Goal: Task Accomplishment & Management: Manage account settings

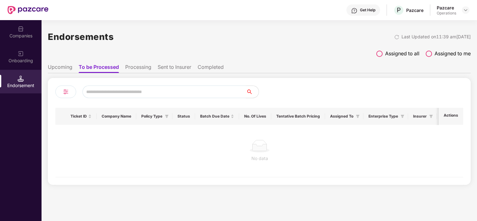
scroll to position [0, 0]
click at [24, 34] on div "Companies" at bounding box center [21, 36] width 42 height 6
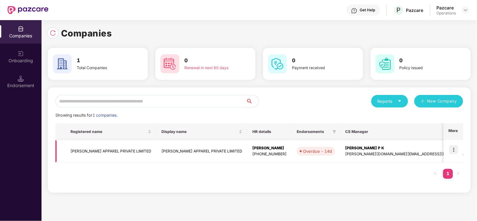
click at [454, 149] on img at bounding box center [453, 149] width 9 height 9
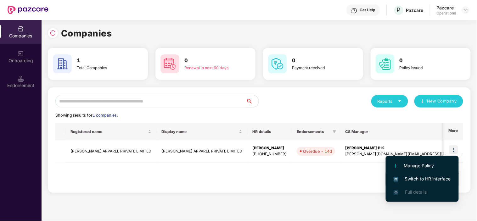
click at [408, 178] on span "Switch to HR interface" at bounding box center [422, 179] width 57 height 7
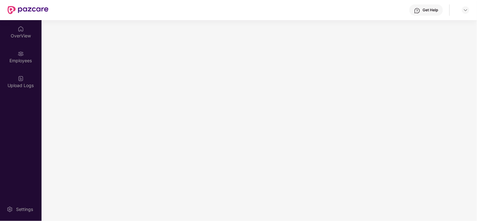
scroll to position [0, 0]
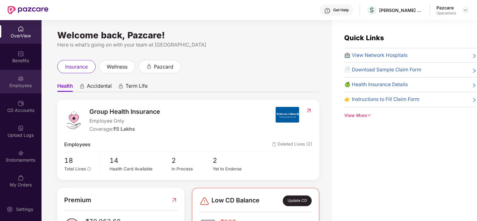
click at [20, 79] on img at bounding box center [21, 79] width 6 height 6
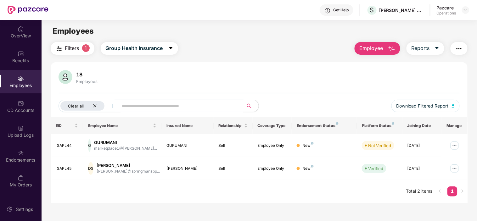
click at [457, 48] on img "button" at bounding box center [459, 49] width 8 height 8
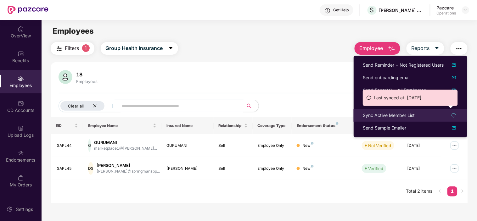
click at [391, 115] on div "Sync Active Member List" at bounding box center [389, 115] width 52 height 7
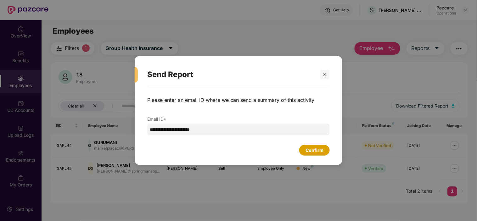
click at [311, 151] on div "Confirm" at bounding box center [315, 150] width 18 height 7
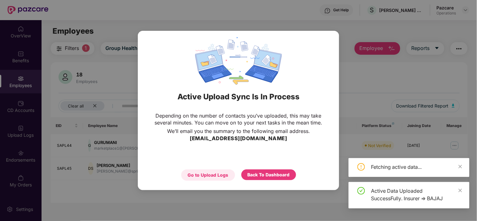
click at [215, 174] on div "Go to Upload Logs" at bounding box center [208, 175] width 41 height 7
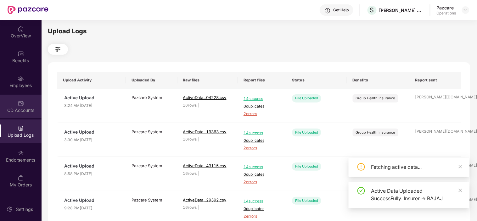
click at [15, 112] on div "CD Accounts" at bounding box center [21, 110] width 42 height 6
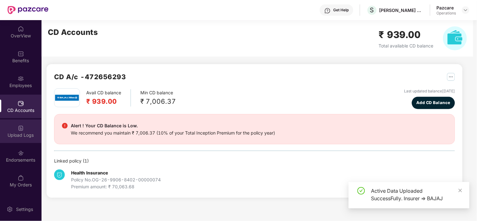
click at [27, 132] on div "Upload Logs" at bounding box center [21, 135] width 42 height 6
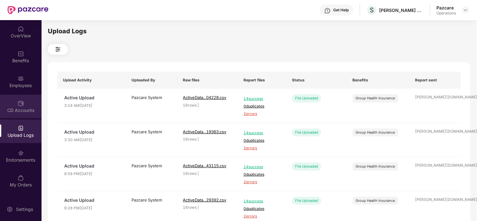
click at [9, 114] on div "CD Accounts" at bounding box center [21, 107] width 42 height 24
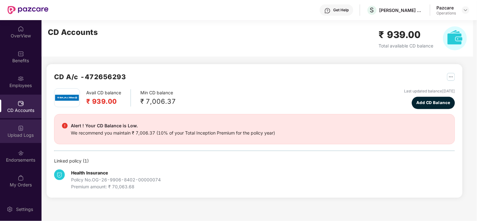
click at [16, 132] on div "Upload Logs" at bounding box center [21, 135] width 42 height 6
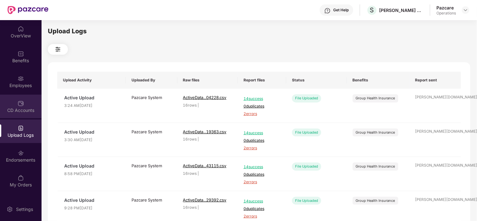
click at [10, 116] on div "CD Accounts" at bounding box center [21, 107] width 42 height 24
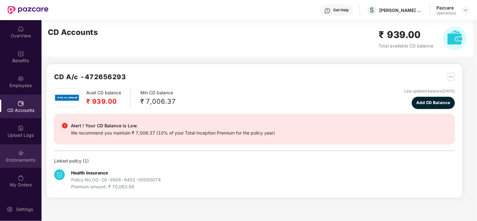
click at [20, 158] on div "Endorsements" at bounding box center [21, 160] width 42 height 6
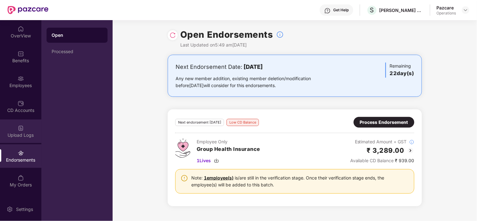
click at [18, 132] on div "Upload Logs" at bounding box center [21, 135] width 42 height 6
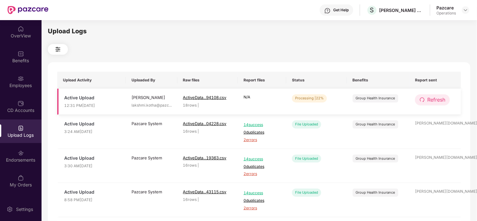
click at [424, 100] on icon "redo" at bounding box center [422, 100] width 4 height 4
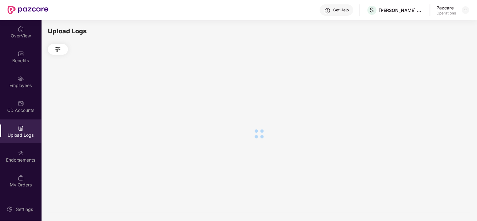
click at [425, 100] on div at bounding box center [259, 134] width 423 height 158
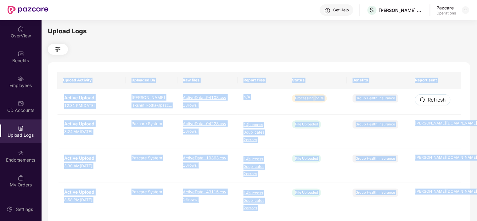
click at [425, 100] on icon "redo" at bounding box center [422, 100] width 4 height 4
click at [439, 102] on span "Refresh" at bounding box center [436, 100] width 18 height 8
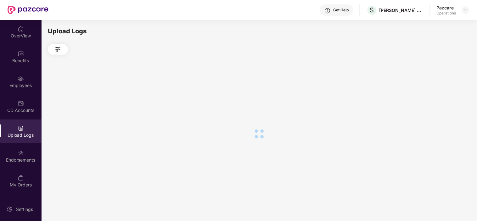
click at [439, 102] on div at bounding box center [259, 134] width 423 height 158
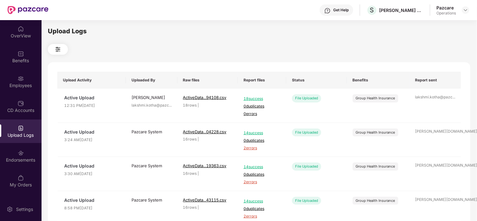
click at [276, 57] on div "Upload Logs Upload Activity Uploaded By Raw files Report files Status Benefits …" at bounding box center [259, 119] width 423 height 187
click at [466, 10] on img at bounding box center [465, 10] width 5 height 5
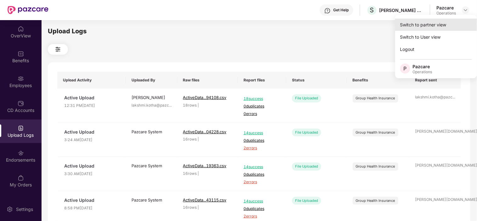
click at [446, 23] on div "Switch to partner view" at bounding box center [436, 25] width 82 height 12
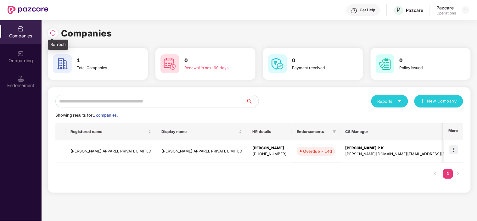
click at [53, 32] on img at bounding box center [53, 33] width 6 height 6
click at [453, 151] on img at bounding box center [453, 149] width 9 height 9
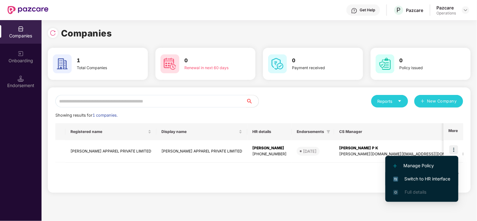
click at [407, 177] on span "Switch to HR interface" at bounding box center [421, 179] width 57 height 7
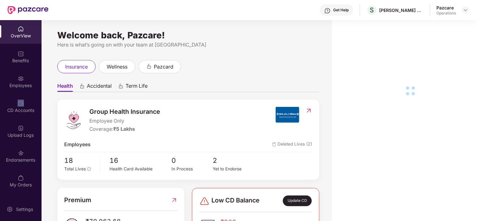
click at [32, 85] on div "Employees" at bounding box center [21, 85] width 42 height 6
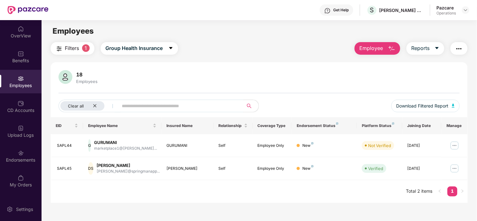
click at [23, 83] on div "Employees" at bounding box center [21, 85] width 42 height 6
click at [92, 106] on div "Clear all" at bounding box center [82, 105] width 44 height 9
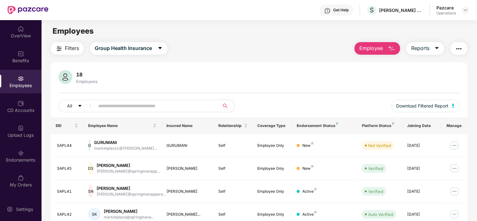
click at [76, 51] on span "Filters" at bounding box center [72, 48] width 14 height 8
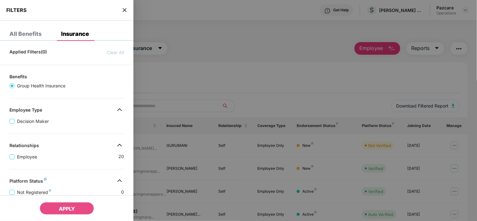
scroll to position [155, 0]
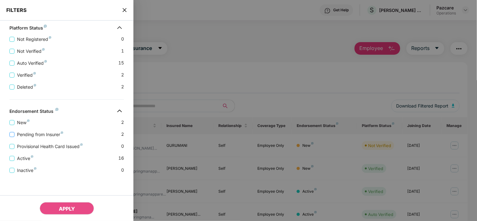
click at [12, 137] on label "Pending from Insurer" at bounding box center [37, 134] width 56 height 7
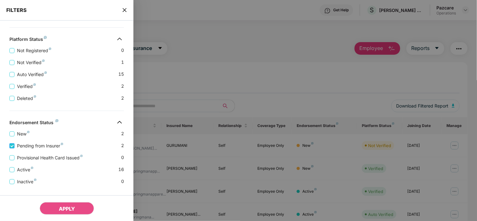
drag, startPoint x: 71, startPoint y: 211, endPoint x: 46, endPoint y: 147, distance: 69.2
click at [46, 147] on span "Pending from Insurer" at bounding box center [39, 146] width 51 height 7
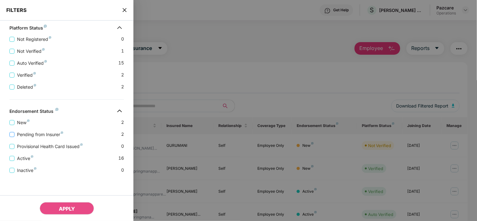
click at [15, 133] on span "Pending from Insurer" at bounding box center [39, 134] width 51 height 7
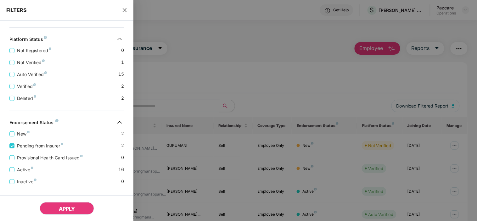
drag, startPoint x: 68, startPoint y: 202, endPoint x: 53, endPoint y: 211, distance: 16.9
drag, startPoint x: 53, startPoint y: 211, endPoint x: 48, endPoint y: 209, distance: 5.8
click at [48, 209] on button "APPLY" at bounding box center [67, 208] width 54 height 13
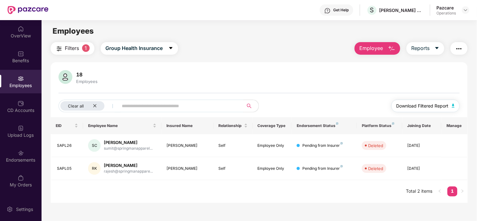
click at [455, 105] on img "button" at bounding box center [453, 106] width 3 height 4
click at [458, 49] on img "button" at bounding box center [459, 49] width 8 height 8
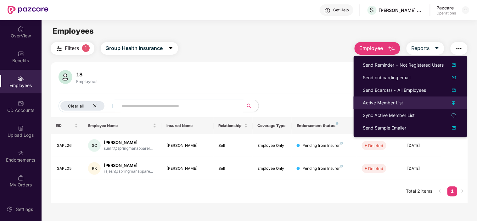
click at [385, 103] on div "Active Member List" at bounding box center [383, 102] width 40 height 7
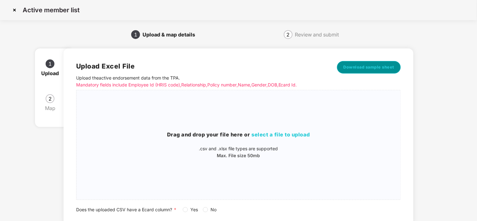
click at [370, 67] on span "Download sample sheet" at bounding box center [369, 67] width 51 height 6
click at [14, 12] on img at bounding box center [14, 10] width 10 height 10
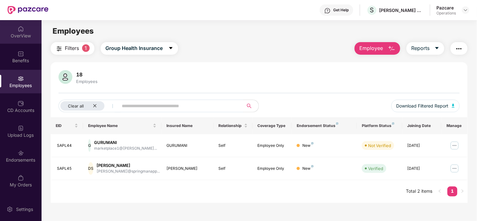
click at [25, 38] on div "OverView" at bounding box center [21, 36] width 42 height 6
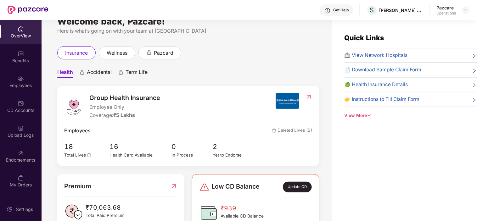
scroll to position [14, 0]
click at [17, 61] on div "Benefits" at bounding box center [21, 61] width 42 height 6
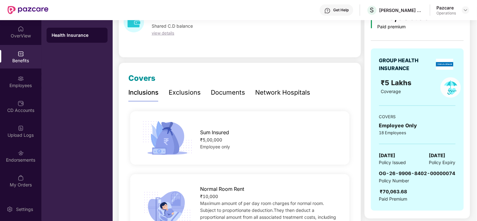
scroll to position [40, 0]
drag, startPoint x: 379, startPoint y: 155, endPoint x: 411, endPoint y: 154, distance: 32.1
click at [411, 154] on div "GROUP HEALTH INSURANCE ₹5 Lakhs Coverage COVERS Employee Only 18 Employees 11 J…" at bounding box center [417, 129] width 93 height 162
copy span "11 July 2025"
click at [18, 86] on div "Employees" at bounding box center [21, 85] width 42 height 6
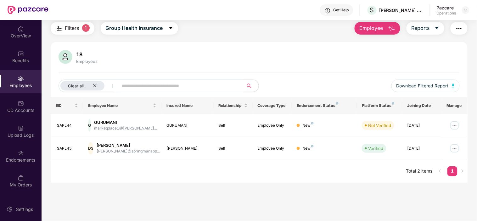
scroll to position [20, 0]
click at [464, 25] on button "button" at bounding box center [459, 28] width 17 height 13
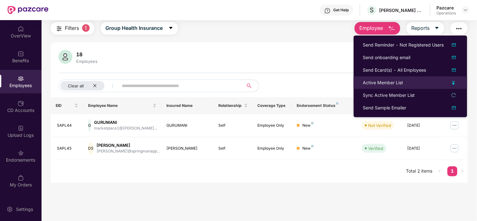
click at [381, 80] on div "Active Member List" at bounding box center [383, 82] width 40 height 7
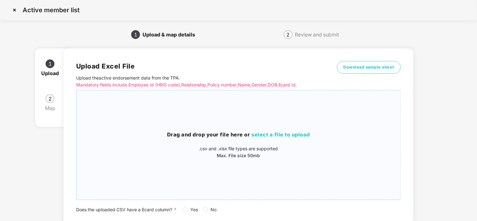
click at [263, 137] on span "select a file to upload" at bounding box center [280, 135] width 59 height 6
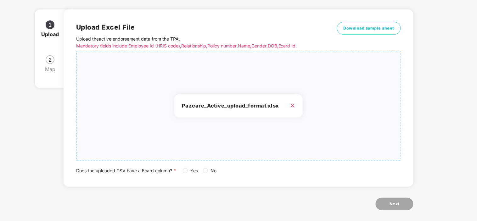
scroll to position [44, 0]
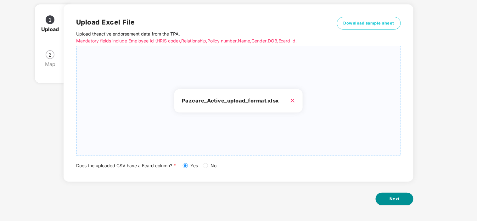
click at [385, 199] on button "Next" at bounding box center [395, 199] width 38 height 13
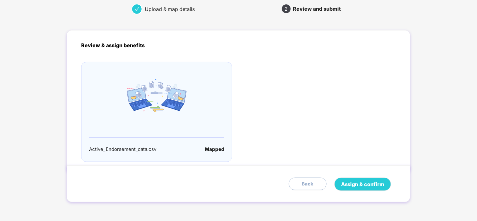
scroll to position [0, 0]
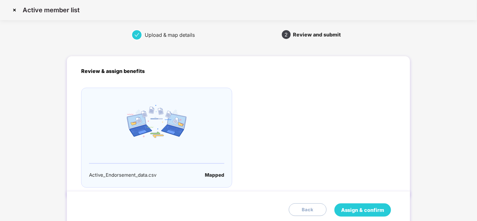
click at [359, 210] on span "Assign & confirm" at bounding box center [362, 210] width 43 height 8
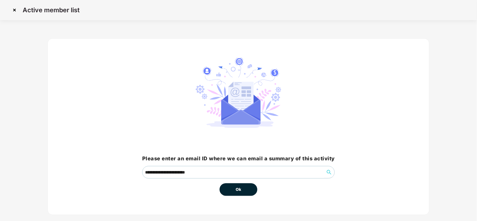
click at [237, 187] on span "Ok" at bounding box center [239, 190] width 6 height 6
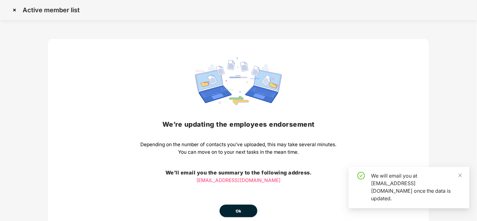
click at [235, 212] on button "Ok" at bounding box center [239, 211] width 38 height 13
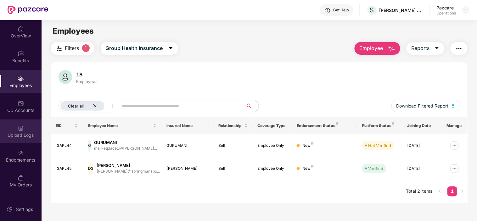
click at [22, 134] on div "Upload Logs" at bounding box center [21, 135] width 42 height 6
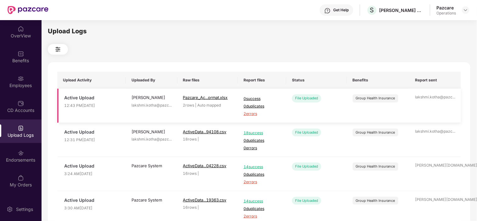
click at [248, 112] on span "2 errors" at bounding box center [262, 114] width 37 height 6
click at [26, 60] on div "Benefits" at bounding box center [21, 61] width 42 height 6
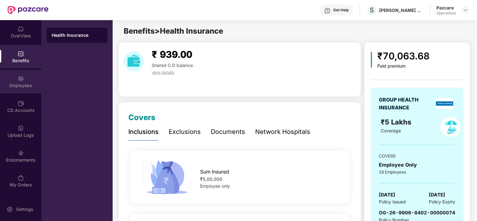
click at [17, 90] on div "Employees" at bounding box center [21, 82] width 42 height 24
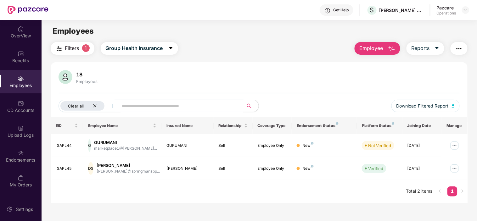
click at [456, 47] on img "button" at bounding box center [459, 49] width 8 height 8
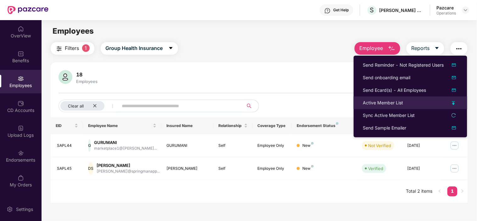
click at [382, 101] on div "Active Member List" at bounding box center [383, 102] width 40 height 7
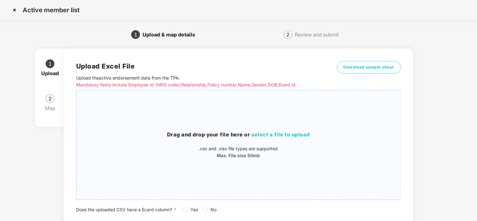
click at [259, 136] on span "select a file to upload" at bounding box center [280, 135] width 59 height 6
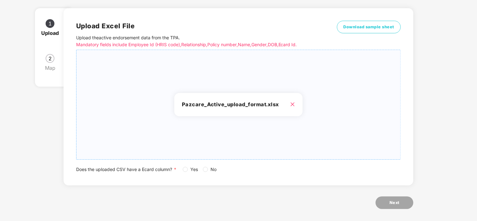
scroll to position [41, 0]
click at [400, 202] on button "Next" at bounding box center [395, 202] width 38 height 13
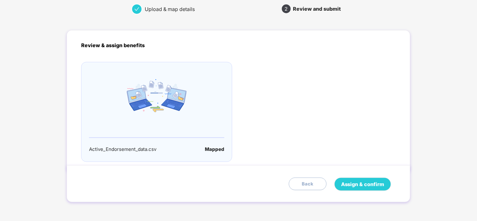
scroll to position [0, 0]
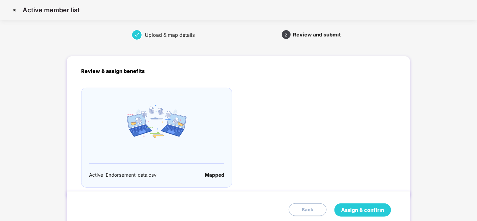
click at [373, 208] on span "Assign & confirm" at bounding box center [362, 210] width 43 height 8
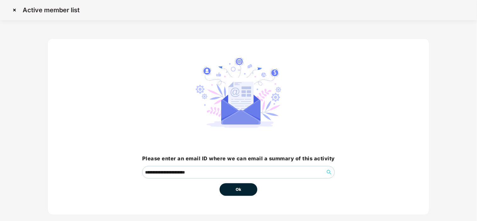
click at [229, 190] on button "Ok" at bounding box center [239, 189] width 38 height 13
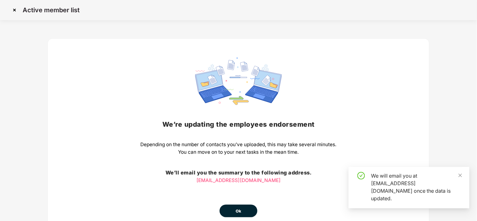
click at [239, 211] on span "Ok" at bounding box center [239, 211] width 6 height 6
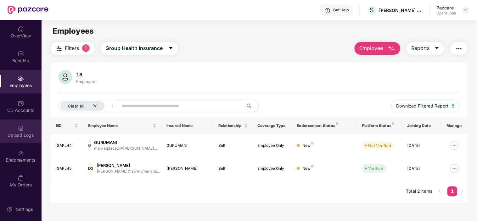
click at [18, 136] on div "Upload Logs" at bounding box center [21, 135] width 42 height 6
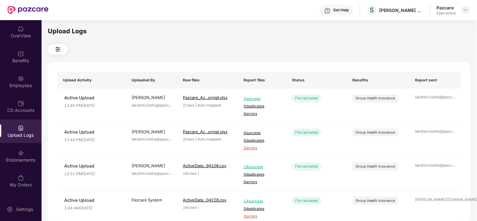
click at [463, 9] on img at bounding box center [465, 10] width 5 height 5
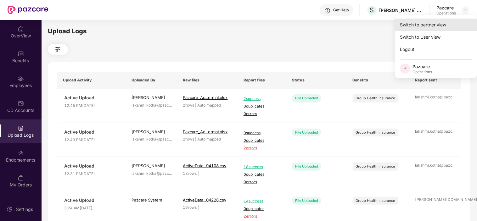
click at [441, 23] on div "Switch to partner view" at bounding box center [436, 25] width 82 height 12
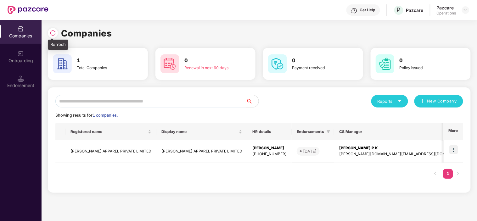
click at [54, 36] on img at bounding box center [53, 33] width 6 height 6
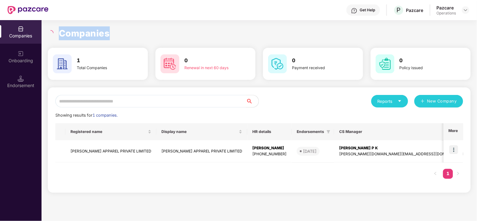
click at [54, 36] on div at bounding box center [51, 33] width 7 height 6
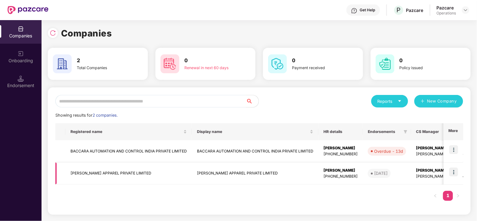
click at [451, 177] on td at bounding box center [454, 174] width 20 height 22
click at [452, 171] on img at bounding box center [453, 172] width 9 height 9
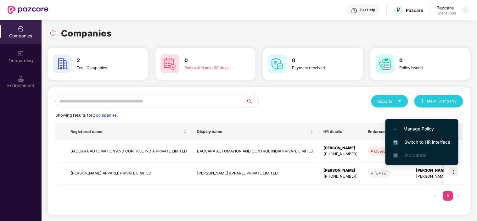
click at [427, 143] on span "Switch to HR interface" at bounding box center [421, 142] width 57 height 7
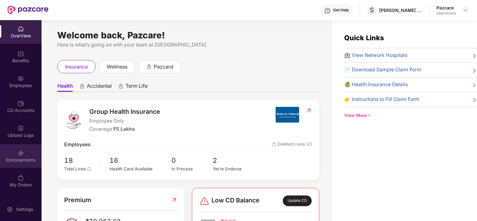
click at [32, 155] on div "Endorsements" at bounding box center [21, 156] width 42 height 24
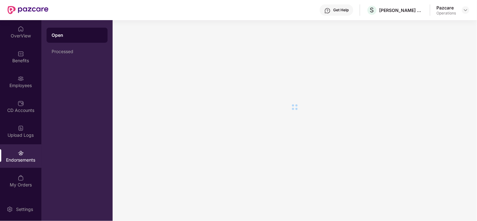
click at [32, 155] on div "Endorsements" at bounding box center [21, 156] width 42 height 24
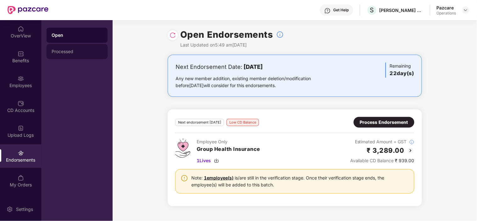
click at [59, 49] on div "Processed" at bounding box center [77, 51] width 51 height 5
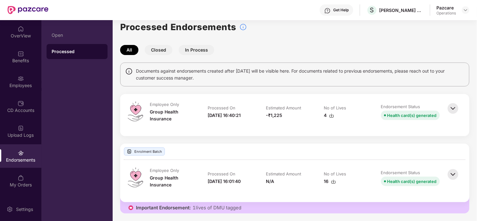
scroll to position [8, 0]
click at [449, 109] on img at bounding box center [453, 108] width 14 height 14
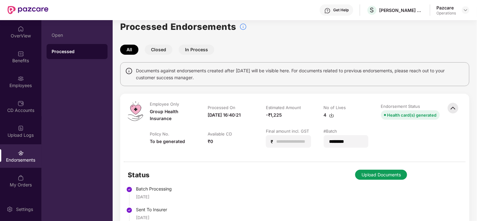
scroll to position [89, 0]
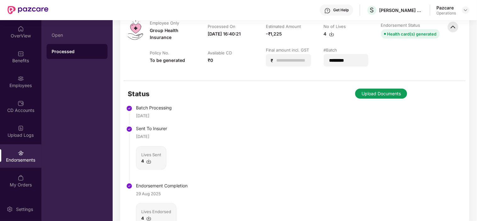
click at [372, 92] on button "Upload Documents" at bounding box center [381, 94] width 52 height 10
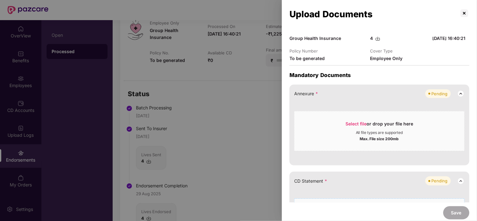
scroll to position [12, 0]
click at [465, 15] on p at bounding box center [464, 13] width 10 height 10
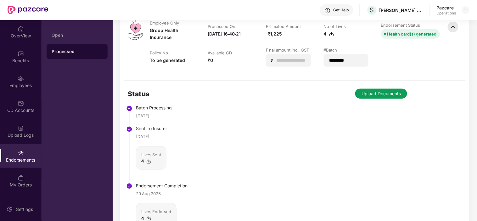
scroll to position [0, 0]
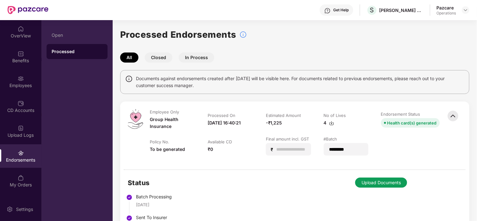
click at [365, 182] on button "Upload Documents" at bounding box center [381, 183] width 52 height 10
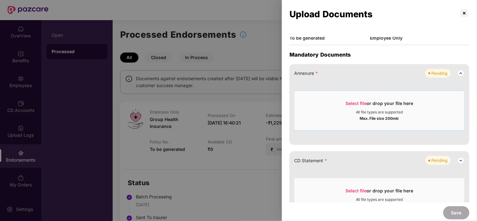
scroll to position [34, 0]
click at [346, 109] on div "Select file or drop your file here" at bounding box center [380, 104] width 68 height 9
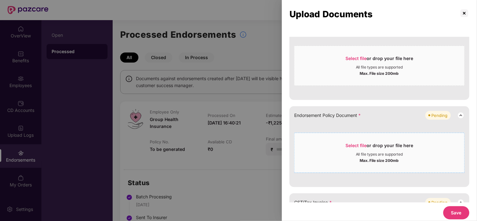
scroll to position [140, 0]
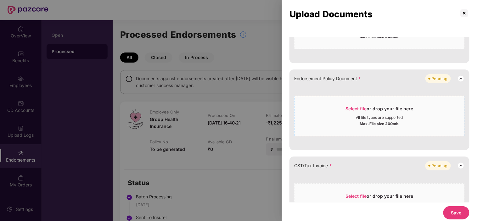
click at [349, 111] on span "Select file" at bounding box center [356, 108] width 21 height 5
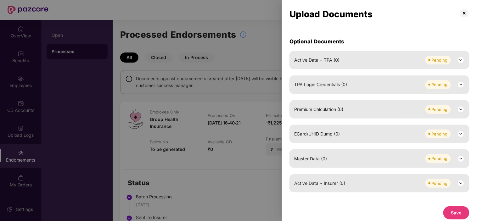
scroll to position [297, 0]
click at [313, 158] on span "Master Data (0)" at bounding box center [310, 158] width 33 height 7
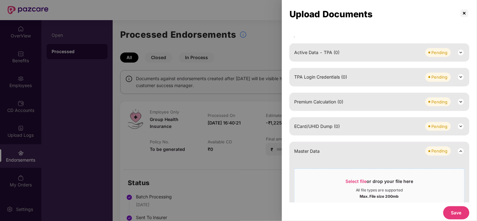
click at [348, 184] on span "Select file" at bounding box center [356, 181] width 21 height 5
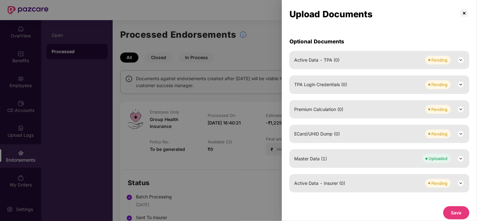
click at [447, 214] on button "Save" at bounding box center [456, 212] width 26 height 13
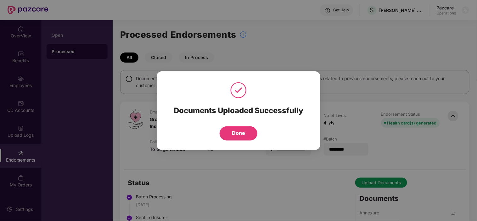
click at [245, 132] on button "Done" at bounding box center [239, 133] width 38 height 14
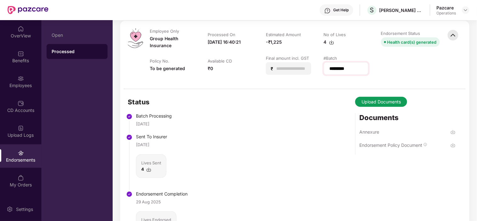
scroll to position [81, 0]
click at [467, 10] on img at bounding box center [465, 10] width 5 height 5
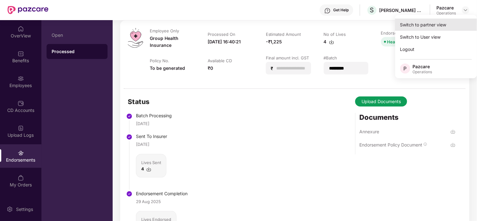
click at [433, 26] on div "Switch to partner view" at bounding box center [436, 25] width 82 height 12
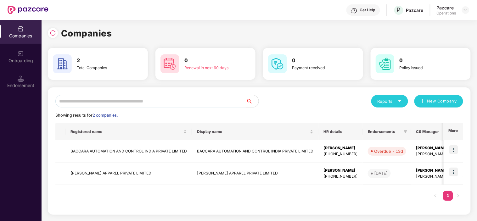
click at [191, 101] on input "text" at bounding box center [150, 101] width 191 height 13
click at [131, 172] on td "[PERSON_NAME] APPAREL PRIVATE LIMITED" at bounding box center [128, 174] width 126 height 22
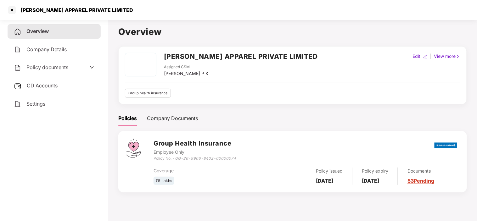
click at [40, 73] on div "Policy documents" at bounding box center [54, 67] width 93 height 14
click at [55, 60] on div "Policy documents" at bounding box center [54, 67] width 93 height 14
click at [49, 66] on span "Policy documents" at bounding box center [47, 67] width 42 height 6
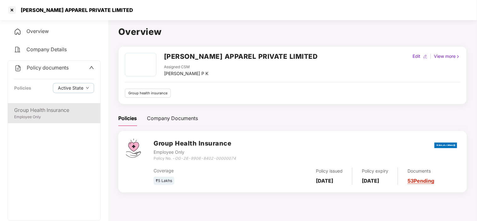
click at [53, 104] on div "Group Health Insurance Employee Only" at bounding box center [54, 113] width 93 height 20
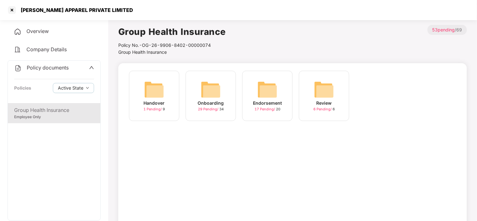
click at [257, 87] on img at bounding box center [267, 90] width 20 height 20
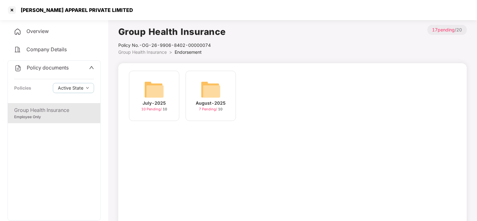
click at [212, 80] on img at bounding box center [211, 90] width 20 height 20
click at [170, 95] on div "28-Aug-2025 16:40:21 7 Pending / 10" at bounding box center [154, 96] width 50 height 50
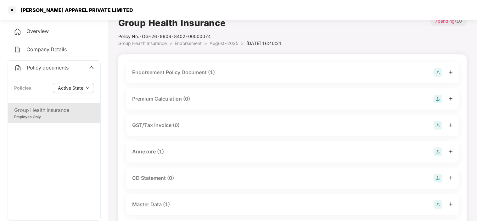
scroll to position [9, 0]
click at [436, 69] on img at bounding box center [438, 72] width 9 height 9
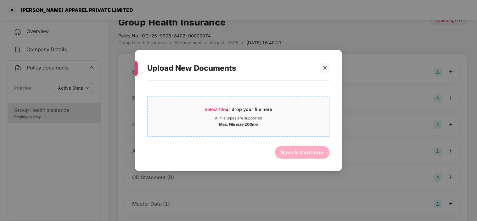
click at [229, 114] on div "Select file or drop your file here" at bounding box center [239, 110] width 68 height 9
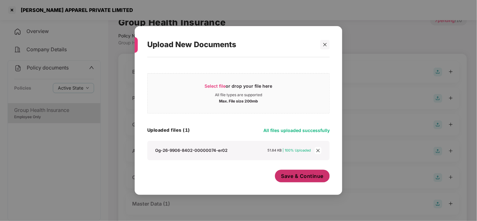
click at [287, 177] on span "Save & Continue" at bounding box center [302, 176] width 42 height 7
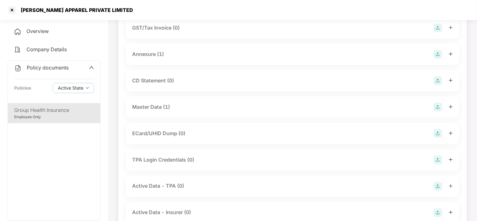
scroll to position [194, 0]
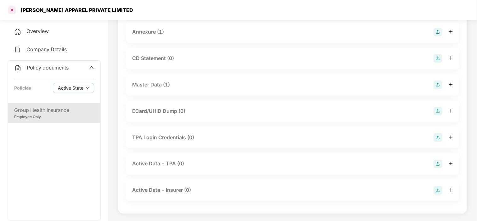
click at [13, 9] on div at bounding box center [12, 10] width 10 height 10
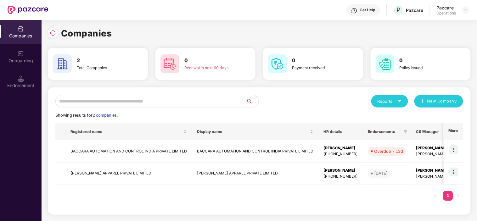
scroll to position [0, 0]
click at [14, 36] on div "Companies" at bounding box center [21, 36] width 42 height 6
click at [18, 81] on img at bounding box center [21, 79] width 6 height 6
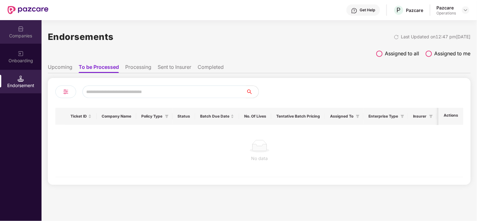
click at [20, 35] on div "Companies" at bounding box center [21, 36] width 42 height 6
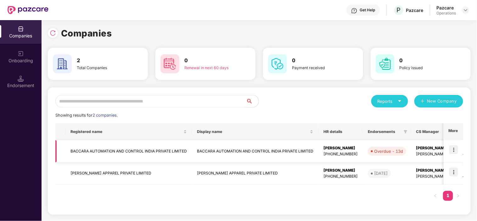
click at [130, 149] on td "BACCARA AUTOMATION AND CONTROL INDIA PRIVATE LIMITED" at bounding box center [128, 151] width 126 height 22
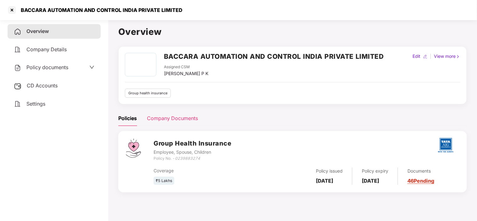
click at [174, 123] on div "Company Documents" at bounding box center [172, 118] width 51 height 15
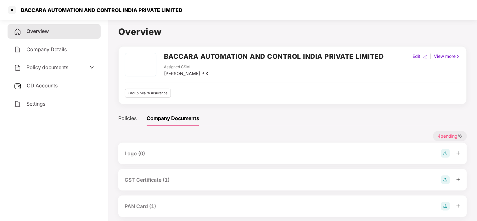
click at [49, 68] on span "Policy documents" at bounding box center [47, 67] width 42 height 6
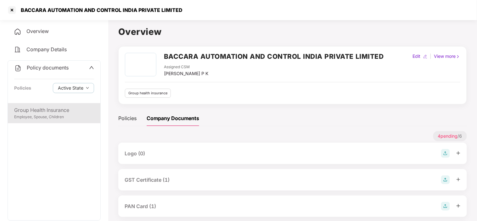
click at [31, 110] on div "Group Health Insurance" at bounding box center [54, 110] width 80 height 8
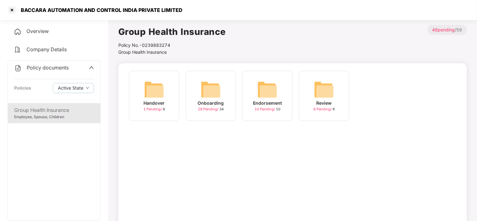
click at [199, 108] on span "29 Pending /" at bounding box center [208, 109] width 21 height 4
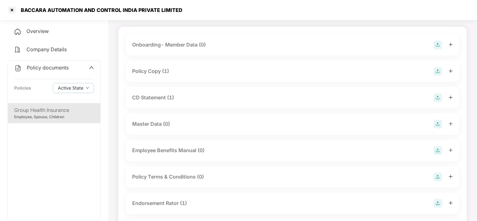
scroll to position [37, 0]
click at [159, 75] on div "Policy Copy (1)" at bounding box center [293, 70] width 334 height 21
click at [184, 69] on div "Policy Copy (1)" at bounding box center [292, 70] width 321 height 9
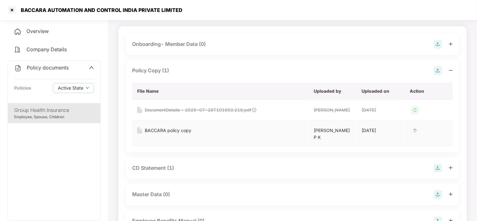
click at [180, 132] on div "BACCARA policy copy" at bounding box center [168, 130] width 47 height 7
click at [148, 164] on div "CD Statement (1)" at bounding box center [153, 168] width 42 height 8
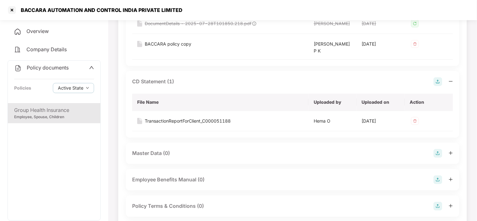
scroll to position [124, 0]
click at [169, 117] on div "TransactionReportForClient_C000051188" at bounding box center [188, 120] width 86 height 7
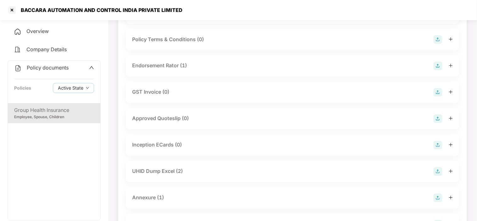
scroll to position [291, 0]
click at [157, 62] on div "Endorsement Rator (1)" at bounding box center [159, 66] width 55 height 8
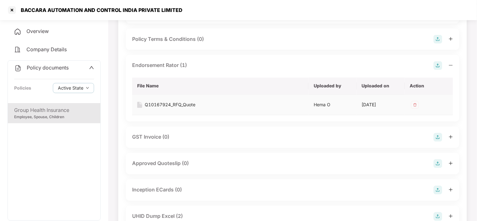
click at [155, 102] on div "Q10167924_RFQ_Quote" at bounding box center [170, 105] width 51 height 7
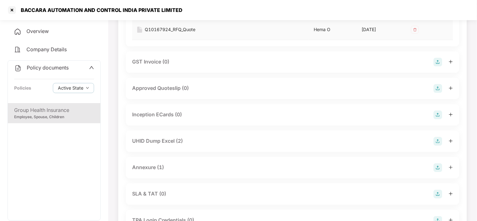
scroll to position [367, 0]
click at [154, 163] on div "Annexure (1)" at bounding box center [148, 167] width 32 height 8
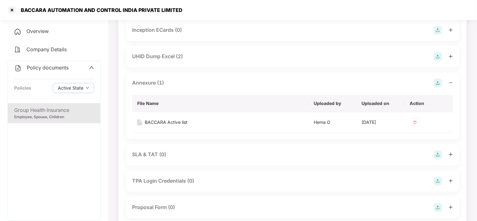
scroll to position [451, 0]
click at [157, 119] on div "BACCARA Active list" at bounding box center [166, 122] width 43 height 7
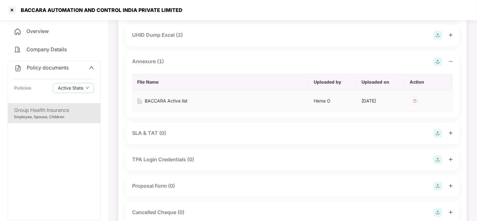
scroll to position [435, 0]
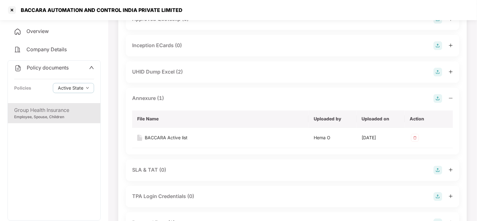
click at [163, 68] on div "UHID Dump Excel (2)" at bounding box center [157, 72] width 51 height 8
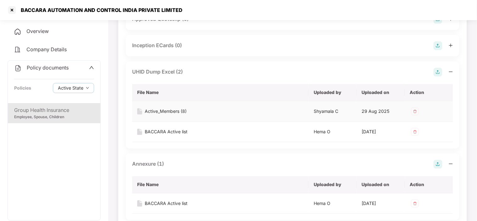
click at [180, 108] on div "Active_Members (8)" at bounding box center [166, 111] width 42 height 7
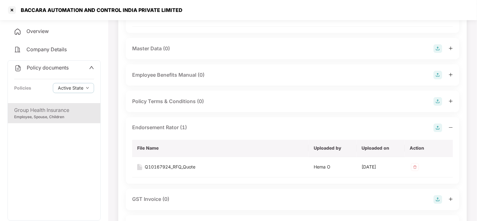
scroll to position [0, 0]
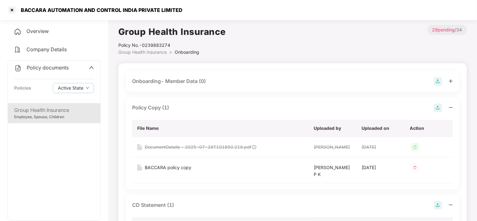
click at [30, 13] on div "BACCARA AUTOMATION AND CONTROL INDIA PRIVATE LIMITED" at bounding box center [99, 10] width 165 height 6
click at [12, 12] on div at bounding box center [12, 10] width 10 height 10
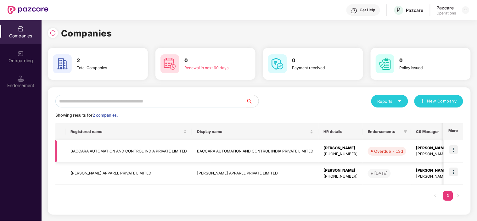
click at [452, 152] on img at bounding box center [453, 149] width 9 height 9
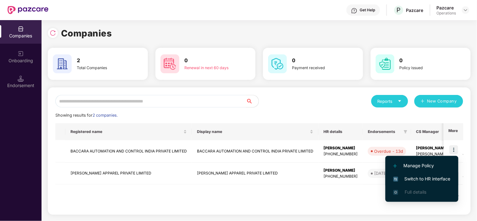
click at [425, 180] on span "Switch to HR interface" at bounding box center [421, 179] width 57 height 7
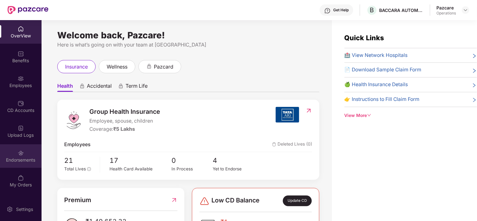
click at [23, 160] on div "Endorsements" at bounding box center [21, 160] width 42 height 6
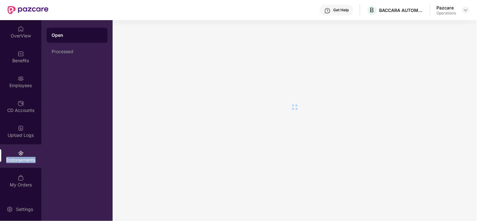
click at [23, 160] on div "Endorsements" at bounding box center [21, 160] width 42 height 6
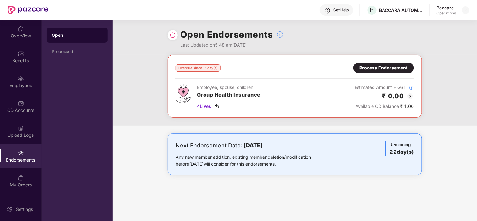
click at [389, 70] on div "Process Endorsement" at bounding box center [384, 67] width 48 height 7
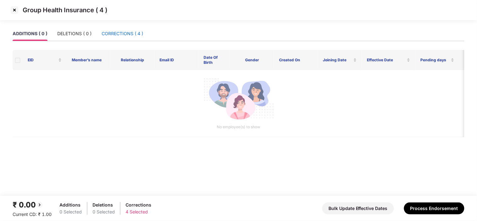
click at [137, 31] on div "CORRECTIONS ( 4 )" at bounding box center [123, 33] width 42 height 7
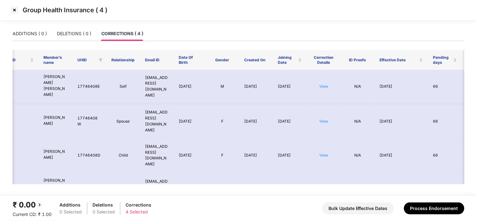
scroll to position [0, 83]
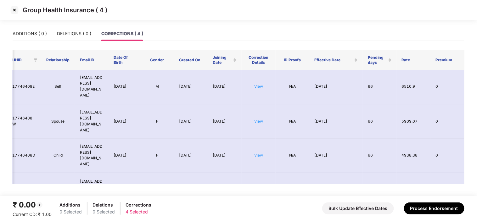
click at [14, 11] on img at bounding box center [14, 10] width 10 height 10
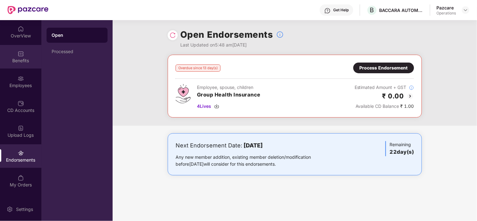
click at [21, 54] on img at bounding box center [21, 54] width 6 height 6
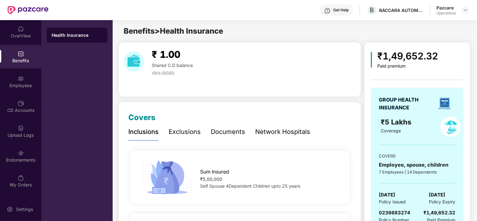
click at [464, 6] on div at bounding box center [466, 10] width 8 height 8
